Goal: Find specific page/section: Find specific page/section

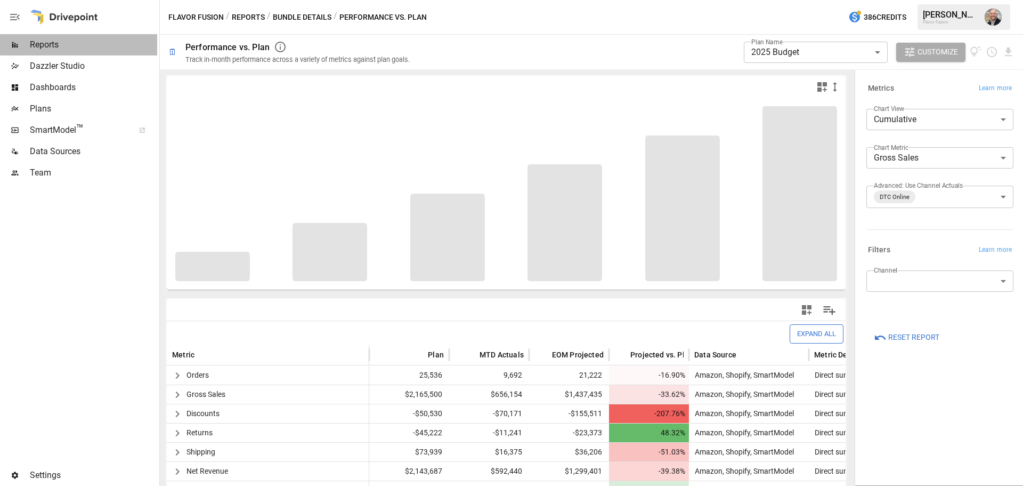
click at [104, 47] on span "Reports" at bounding box center [93, 44] width 127 height 13
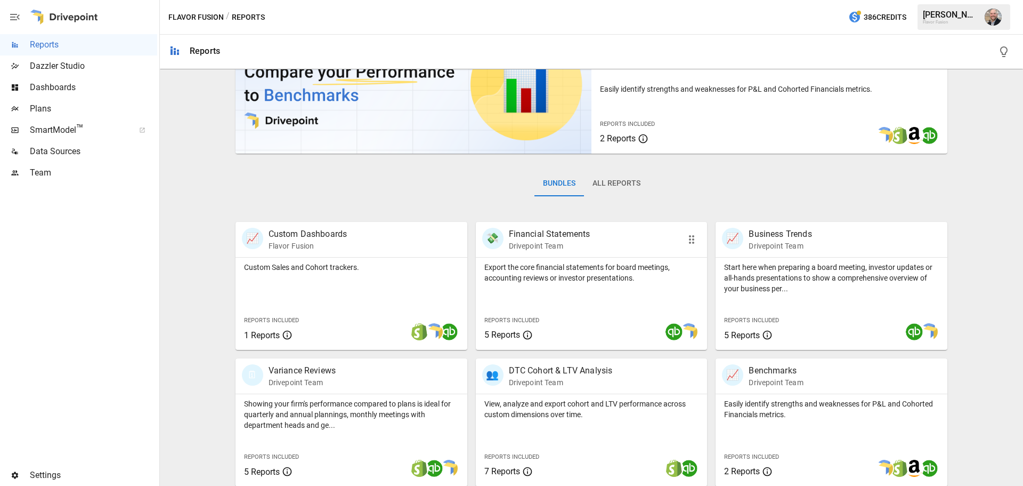
scroll to position [213, 0]
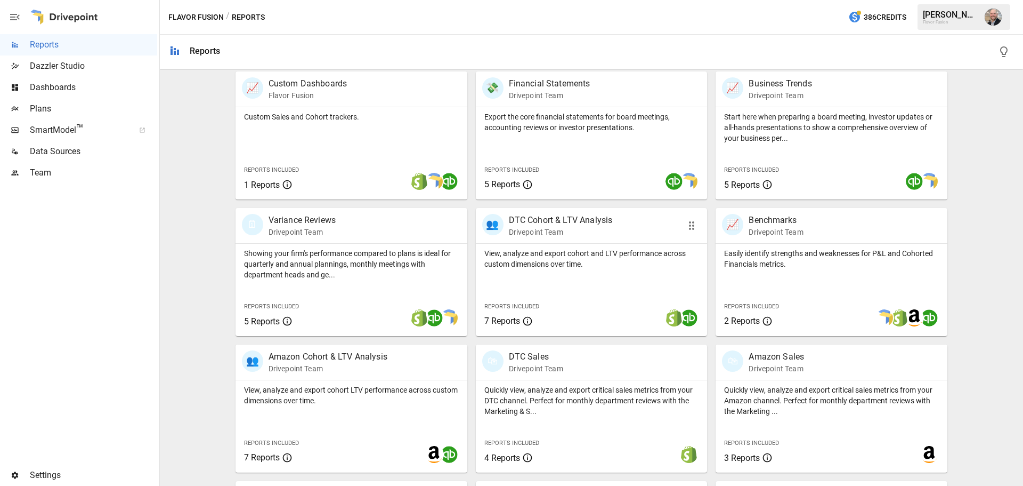
click at [578, 234] on p "Drivepoint Team" at bounding box center [561, 231] width 104 height 11
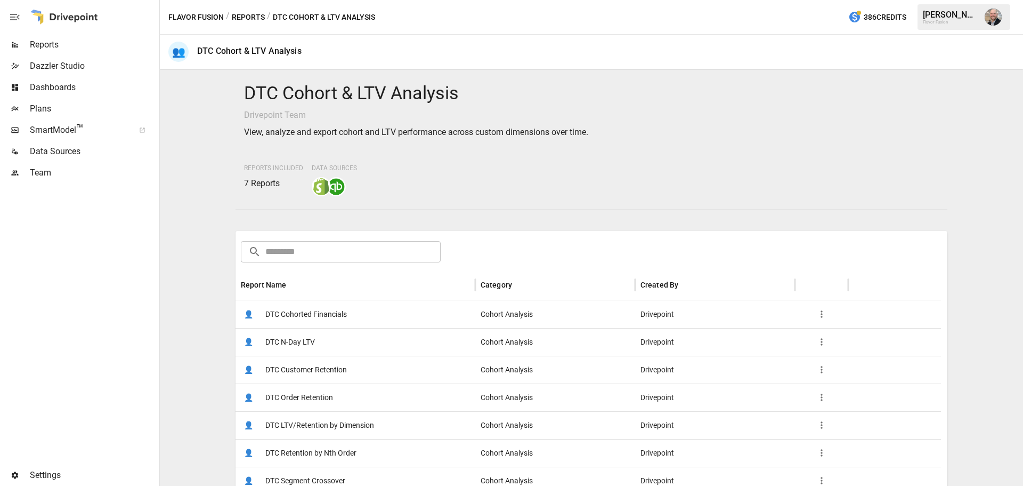
click at [314, 305] on span "DTC Cohorted Financials" at bounding box center [306, 314] width 82 height 27
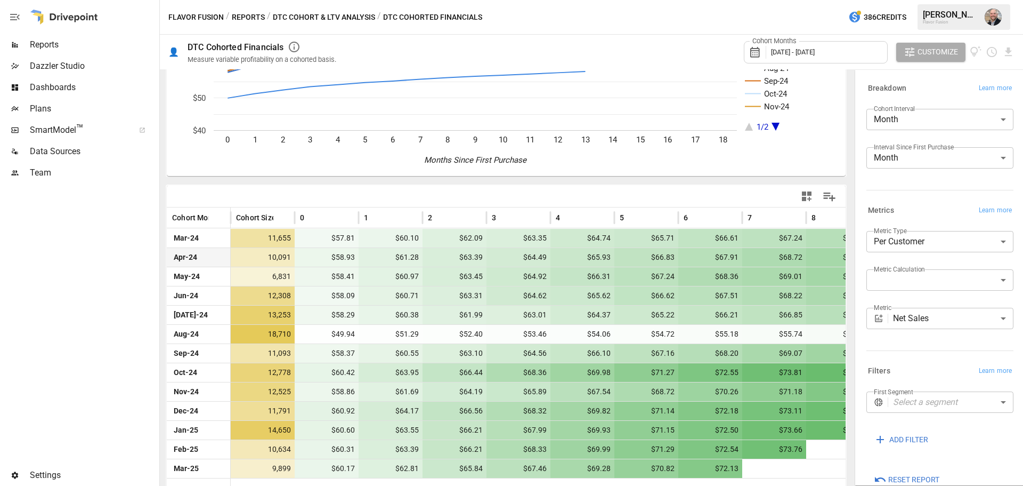
scroll to position [120, 0]
